Goal: Task Accomplishment & Management: Use online tool/utility

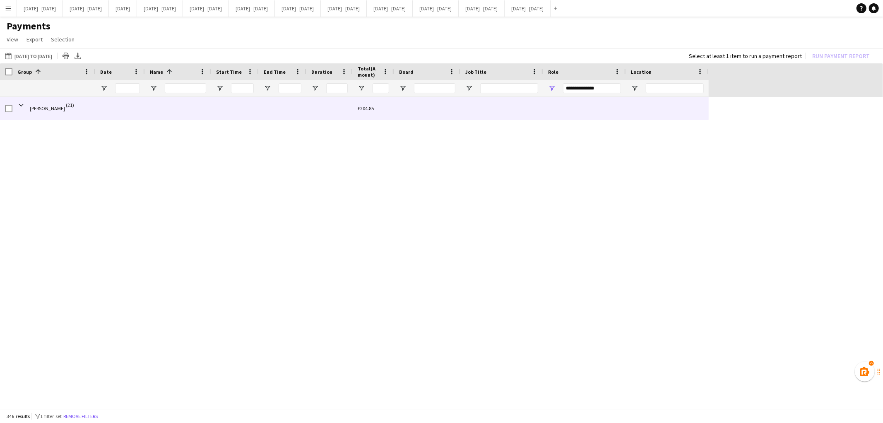
scroll to position [969, 0]
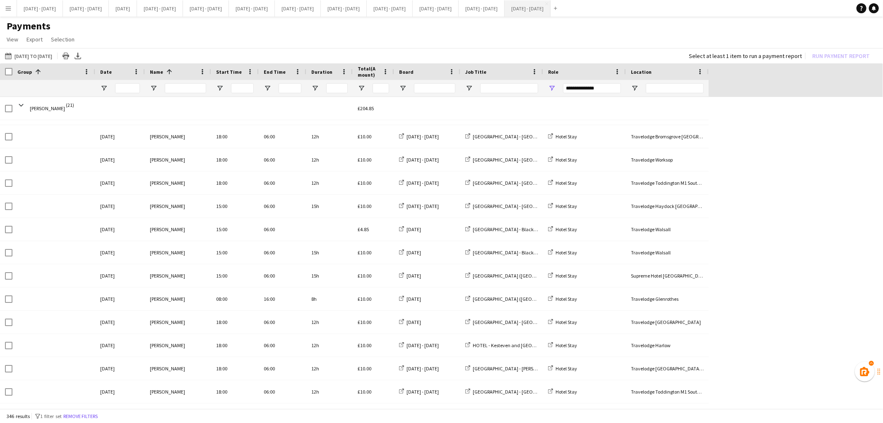
click at [551, 5] on button "[DATE] - [DATE] Close" at bounding box center [528, 8] width 46 height 16
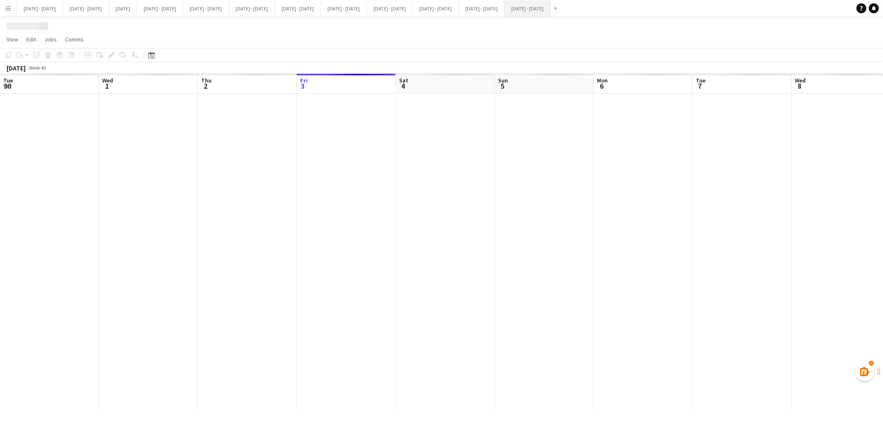
scroll to position [0, 198]
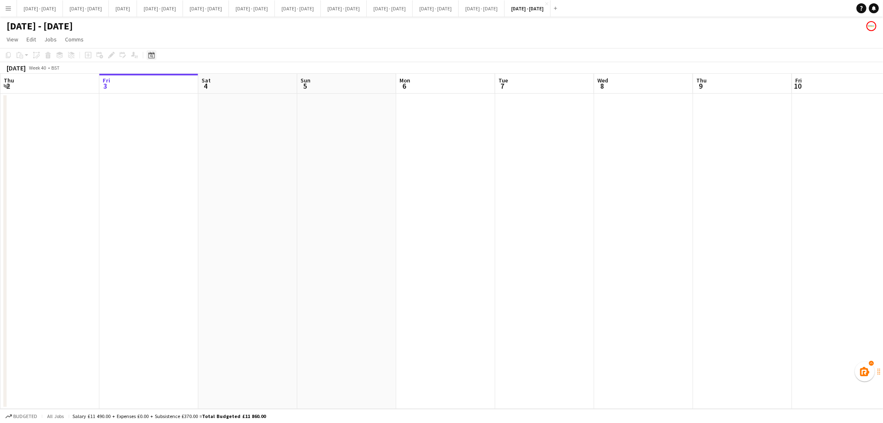
click at [148, 55] on icon "Date picker" at bounding box center [151, 55] width 7 height 7
click at [201, 85] on span "Previous month" at bounding box center [201, 83] width 17 height 17
click at [193, 125] on span "4" at bounding box center [196, 126] width 10 height 10
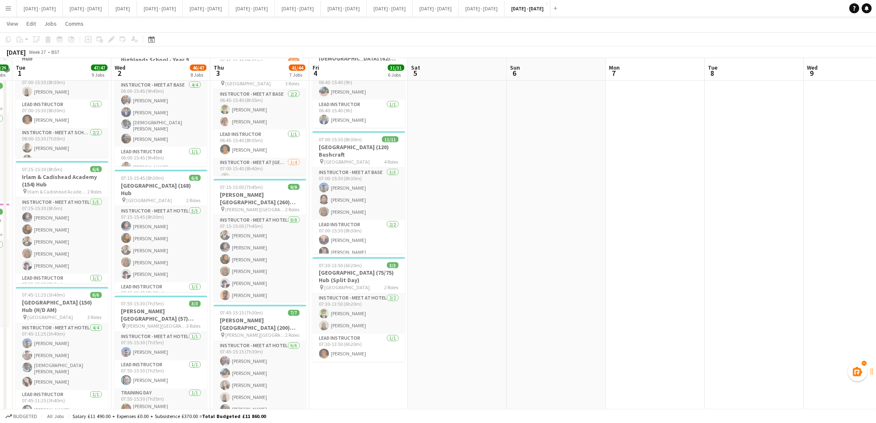
scroll to position [425, 0]
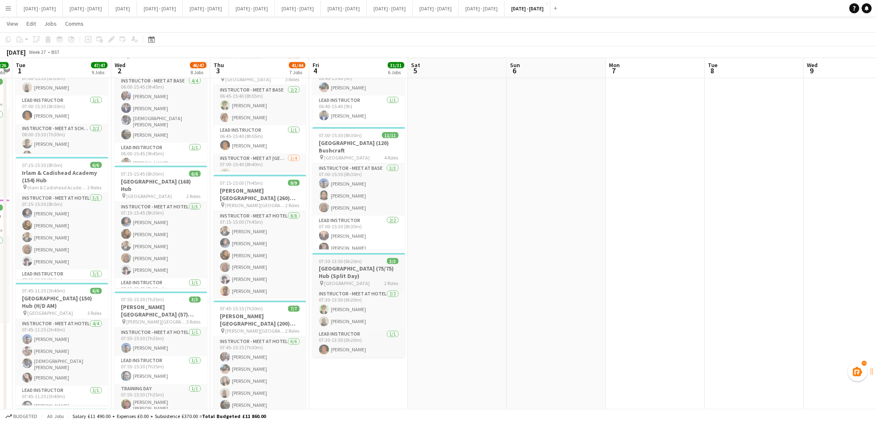
click at [348, 277] on h3 "[GEOGRAPHIC_DATA] (75/75) Hub (Split Day)" at bounding box center [359, 272] width 93 height 15
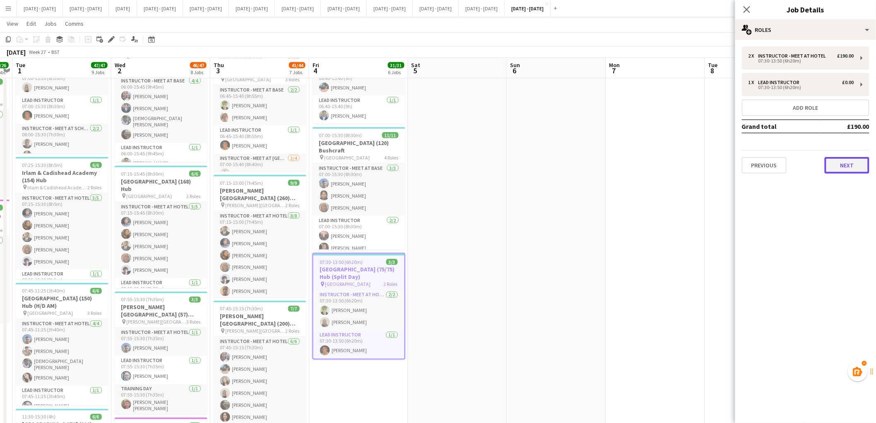
click at [847, 163] on button "Next" at bounding box center [847, 165] width 45 height 17
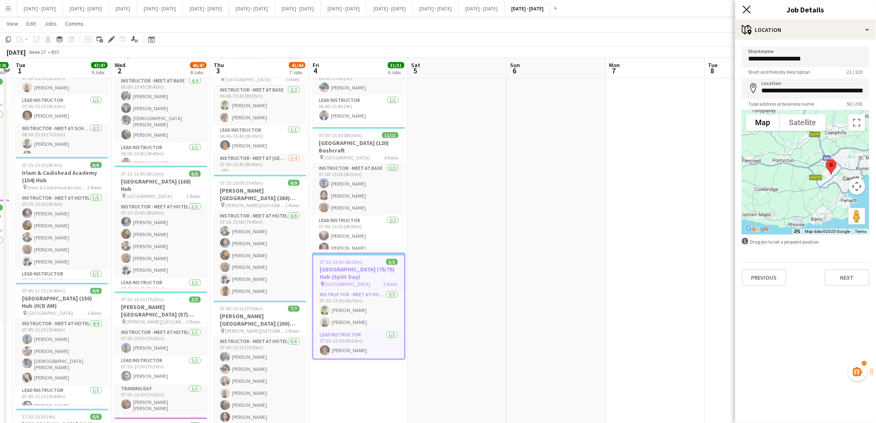
click at [747, 7] on icon "Close pop-in" at bounding box center [747, 9] width 8 height 8
